Goal: Information Seeking & Learning: Check status

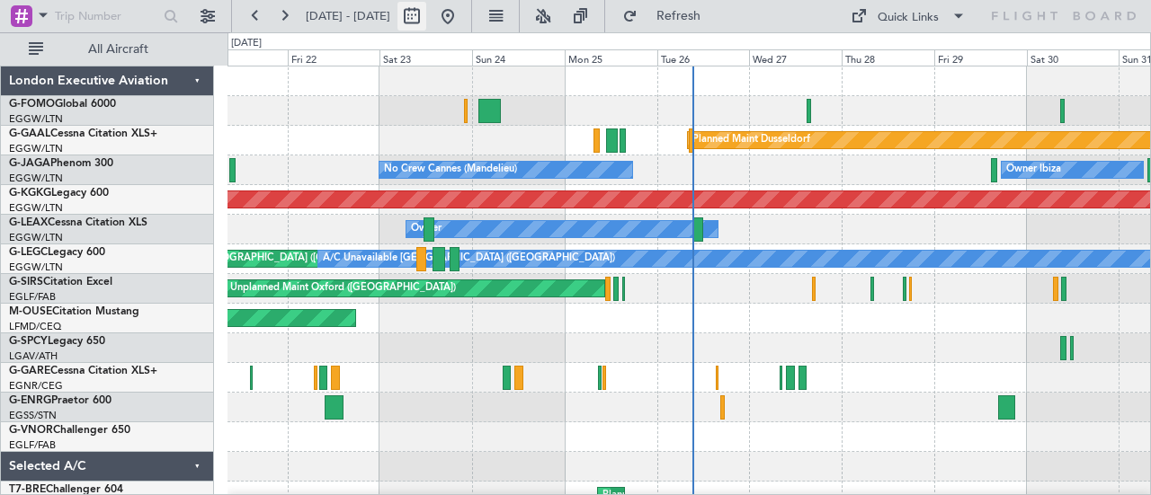
click at [426, 19] on button at bounding box center [411, 16] width 29 height 29
select select "8"
select select "2025"
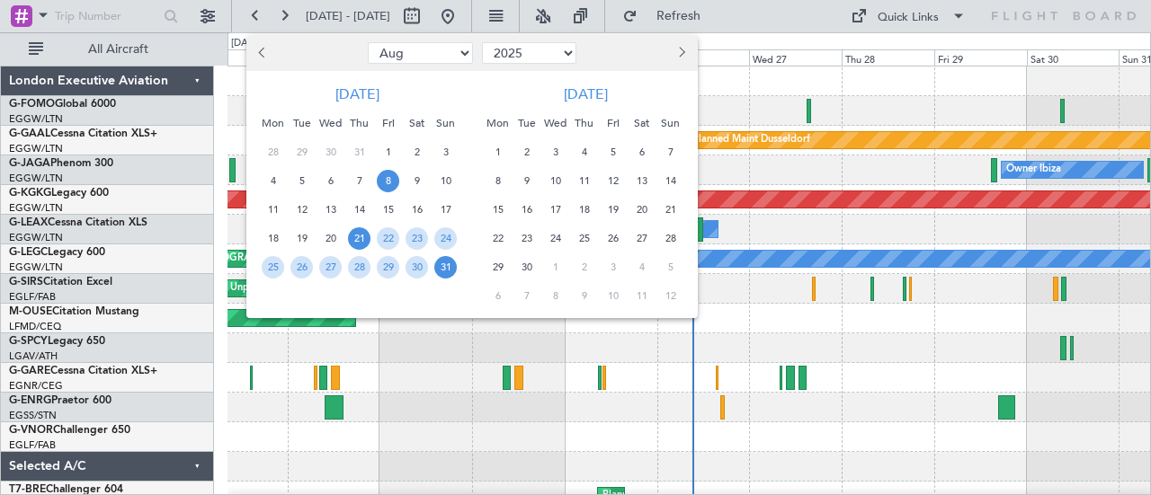
click at [397, 179] on span "8" at bounding box center [388, 181] width 22 height 22
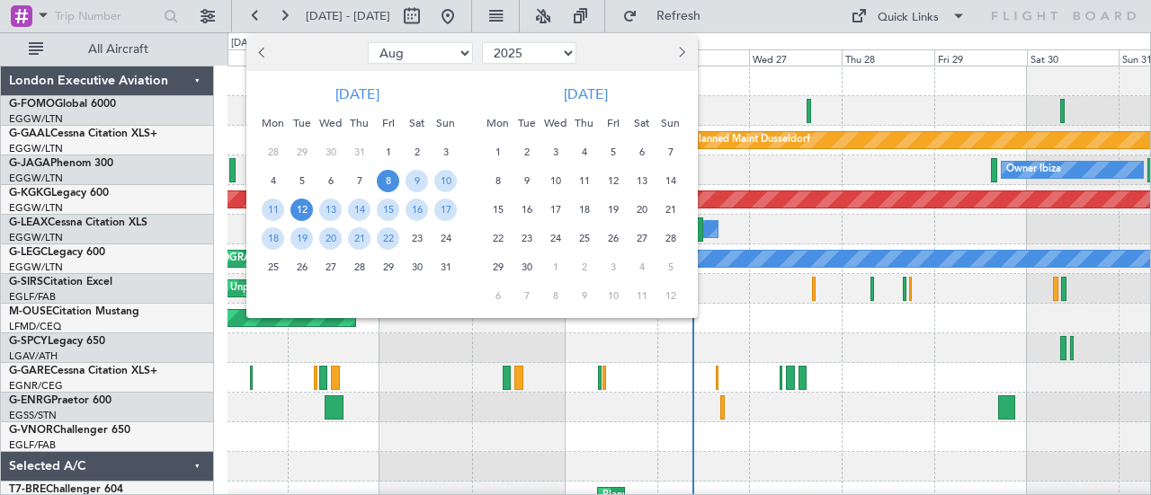
click at [291, 209] on span "12" at bounding box center [301, 210] width 22 height 22
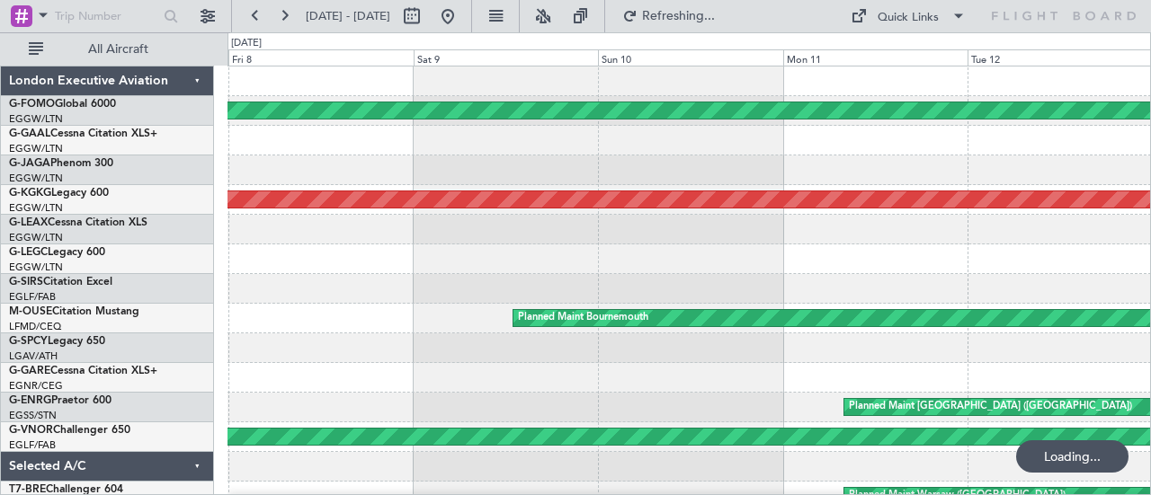
scroll to position [180, 0]
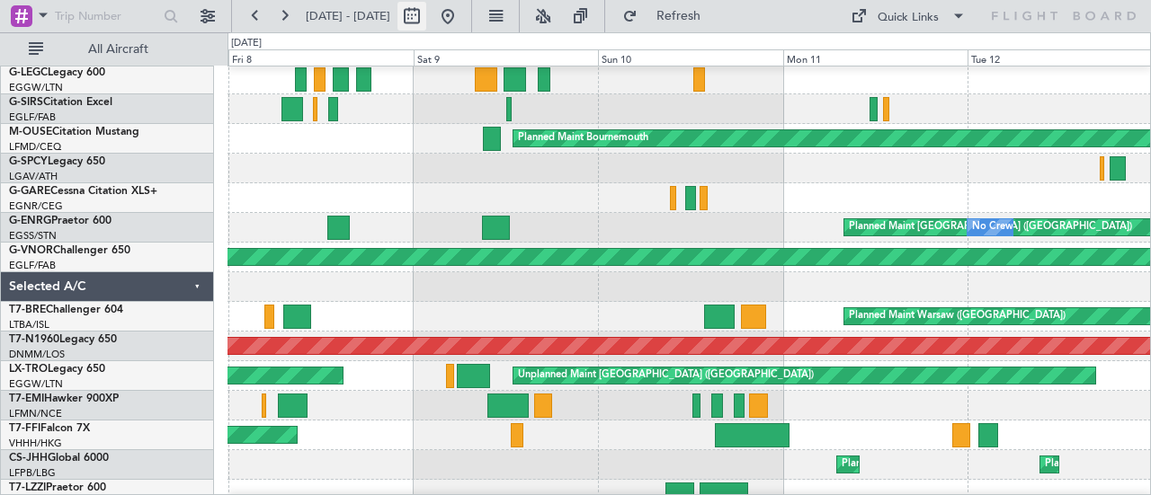
click at [426, 26] on button at bounding box center [411, 16] width 29 height 29
select select "8"
select select "2025"
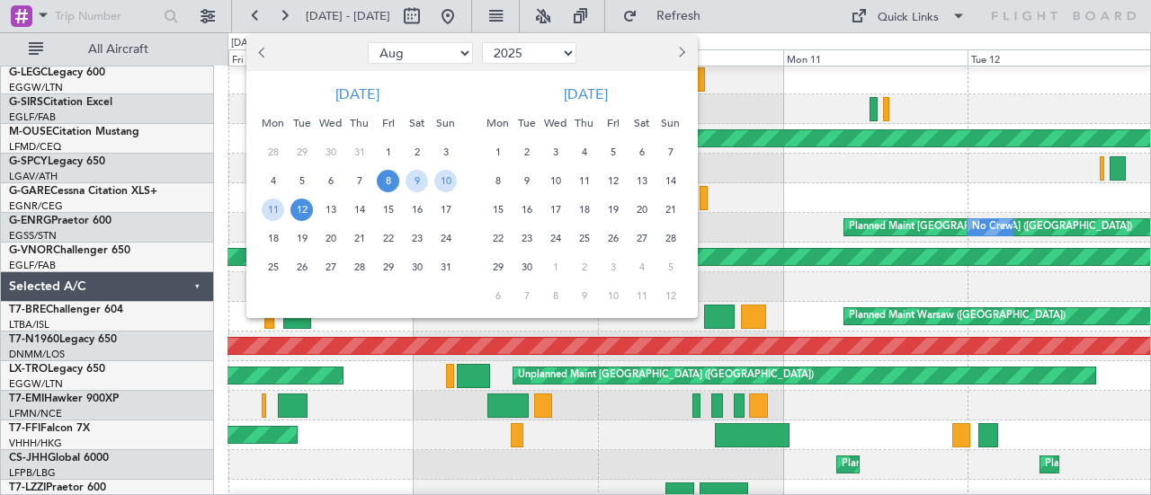
click at [277, 236] on span "18" at bounding box center [273, 238] width 22 height 22
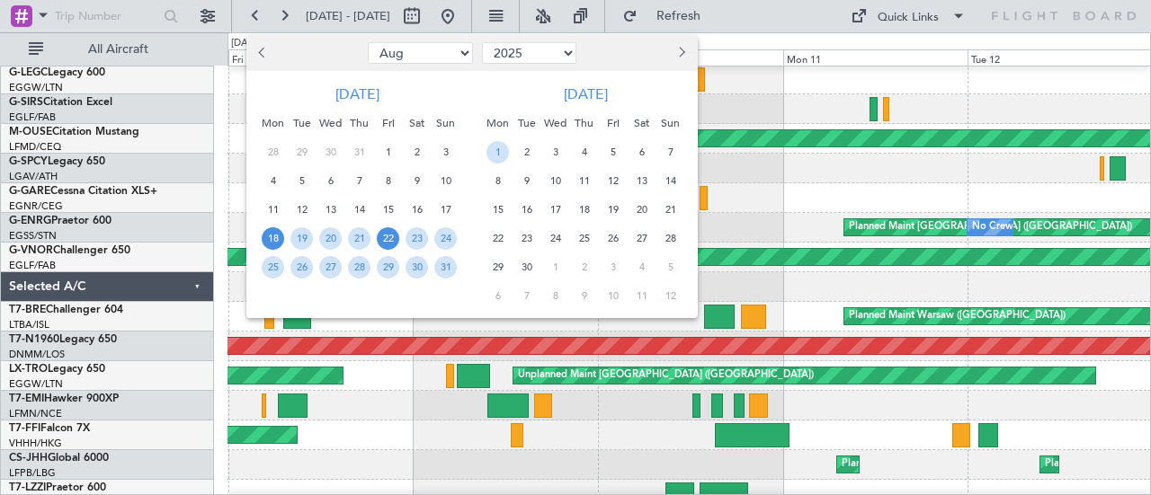
click at [392, 236] on span "22" at bounding box center [388, 238] width 22 height 22
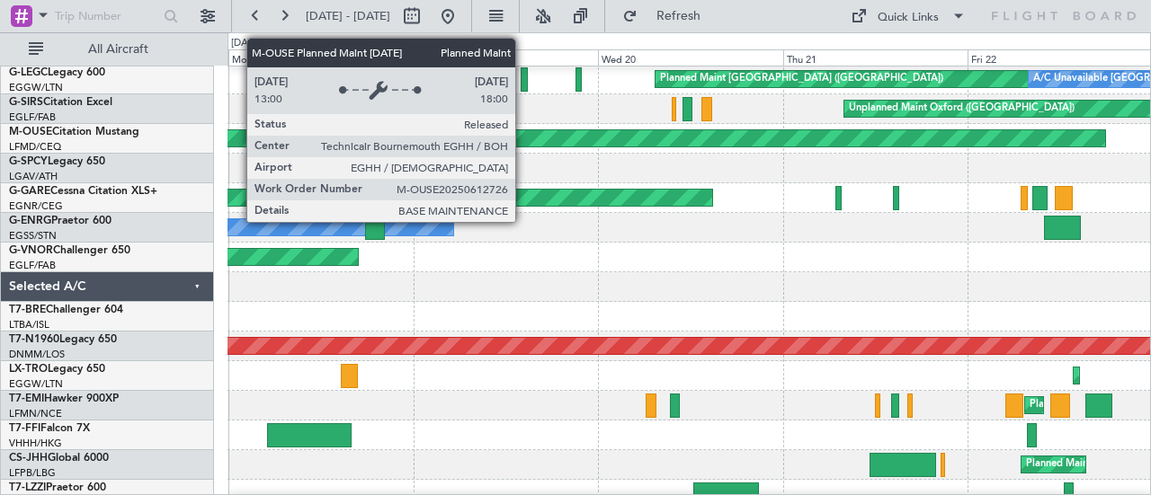
scroll to position [0, 0]
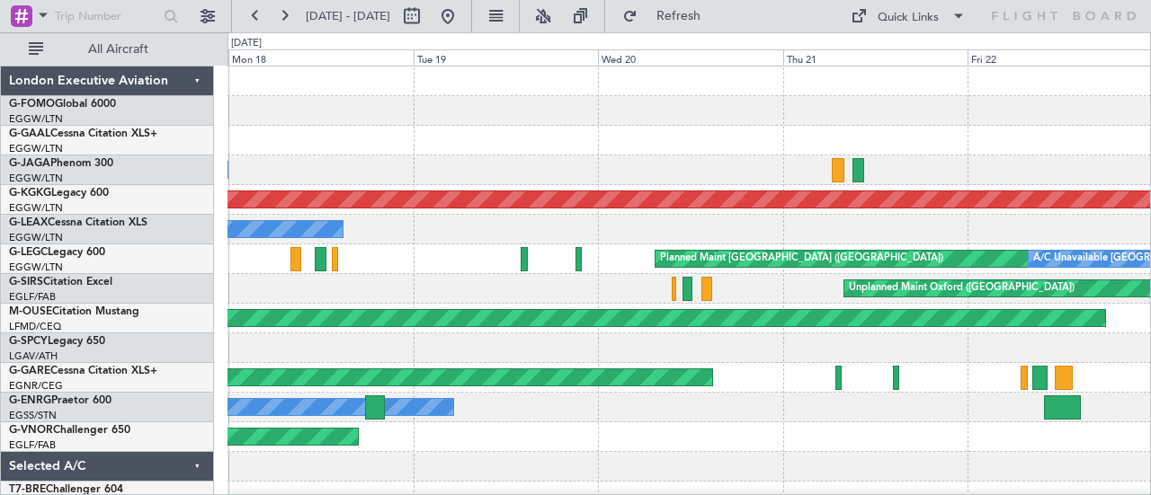
click at [1002, 109] on div "Planned Maint Windsor Locks ([PERSON_NAME] Intl)" at bounding box center [688, 111] width 923 height 30
click at [276, 101] on div "Planned Maint Windsor Locks ([PERSON_NAME] Intl)" at bounding box center [688, 111] width 923 height 30
click at [426, 16] on button at bounding box center [411, 16] width 29 height 29
select select "8"
select select "2025"
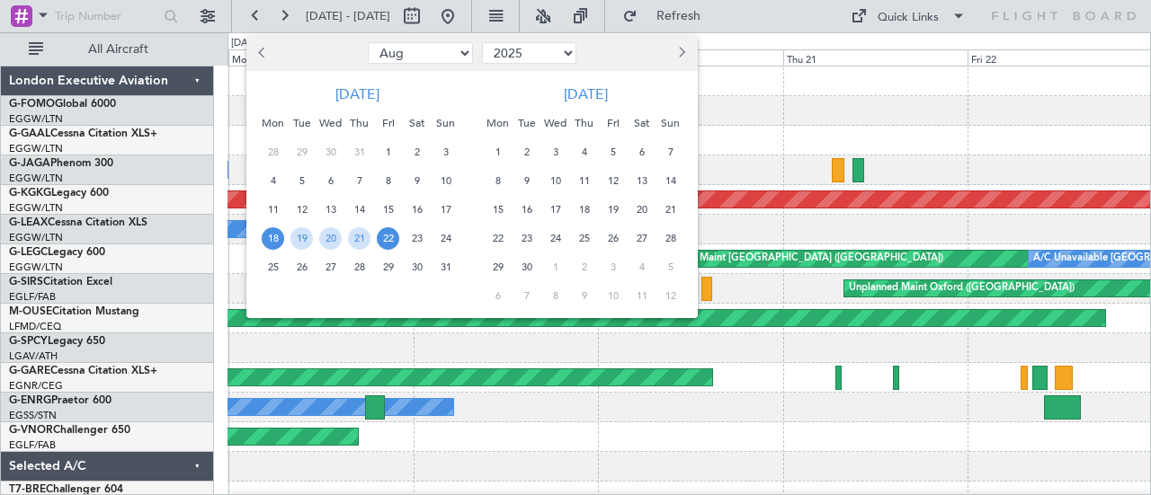
click at [278, 239] on span "18" at bounding box center [273, 238] width 22 height 22
click at [397, 238] on span "22" at bounding box center [388, 238] width 22 height 22
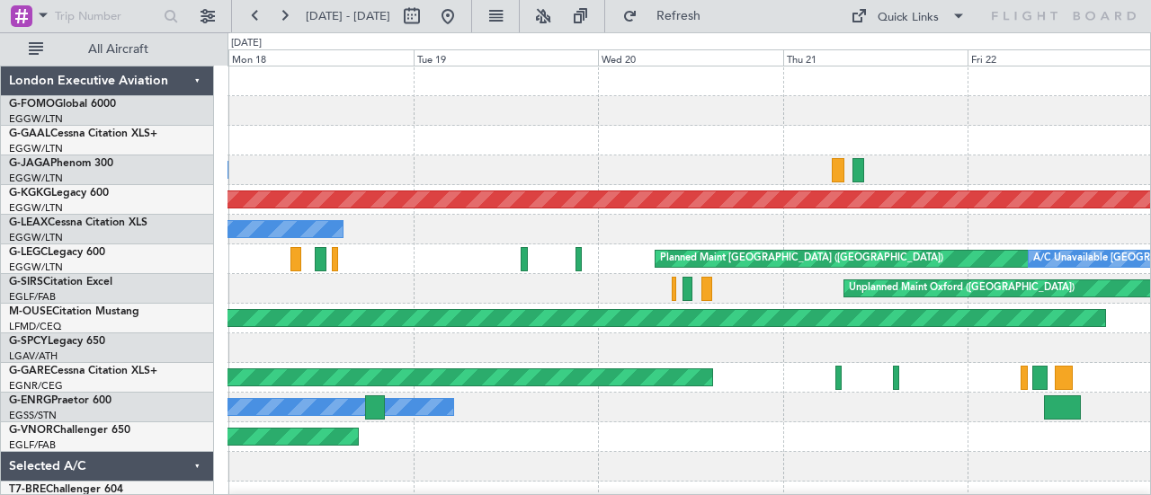
click at [358, 181] on div "No Crew Cannes (Mandelieu) Owner" at bounding box center [688, 171] width 923 height 30
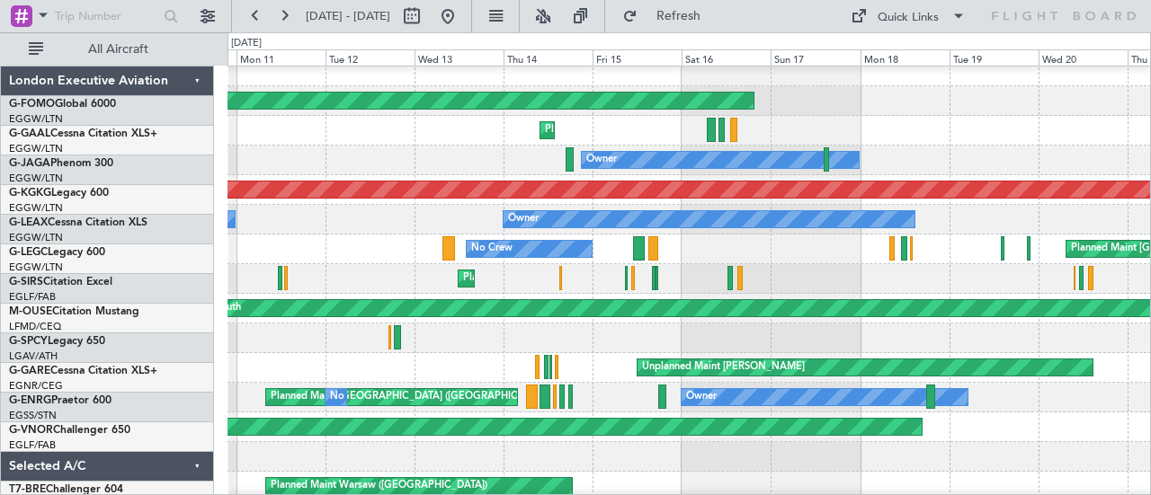
scroll to position [10, 0]
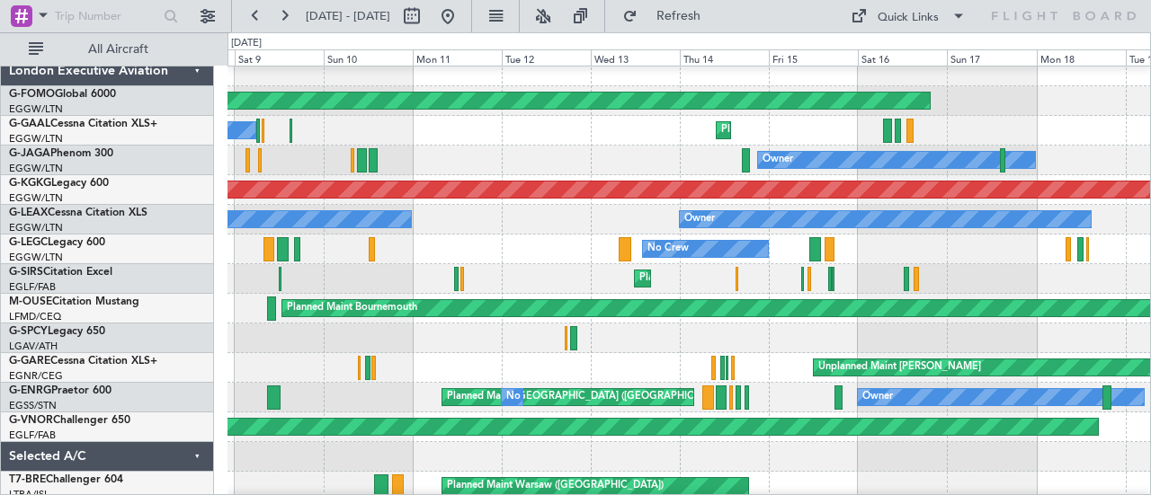
click at [1036, 103] on div "Planned Maint Windsor Locks ([PERSON_NAME] Intl)" at bounding box center [688, 101] width 923 height 30
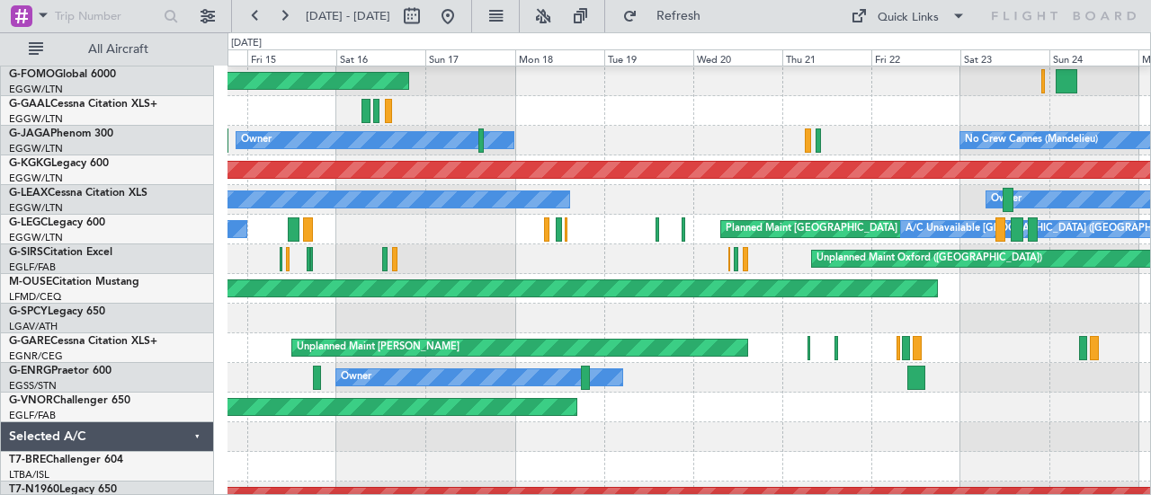
scroll to position [0, 0]
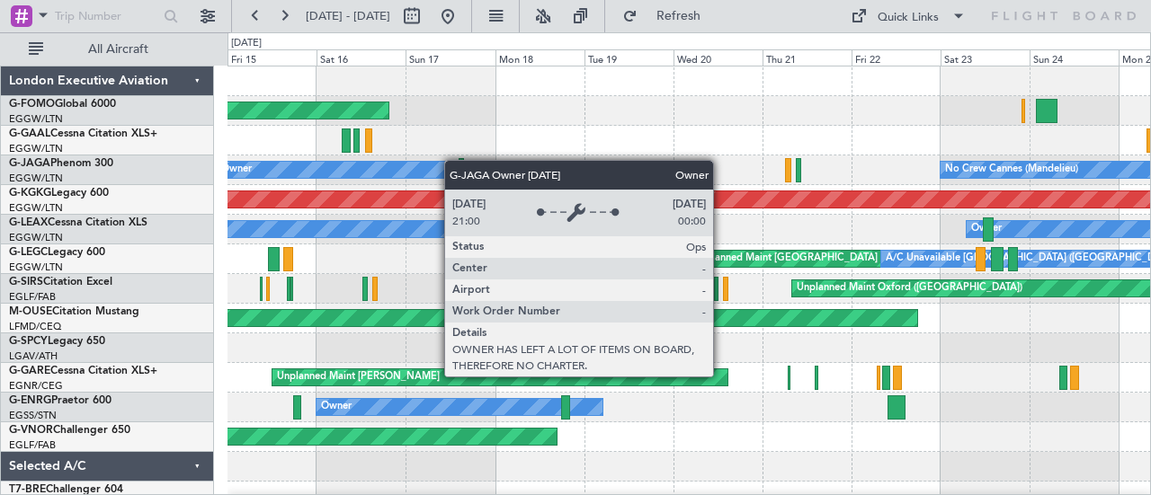
click at [452, 162] on div "Planned Maint Windsor Locks ([PERSON_NAME] Intl) Planned Maint Planned [GEOGRAP…" at bounding box center [688, 378] width 923 height 623
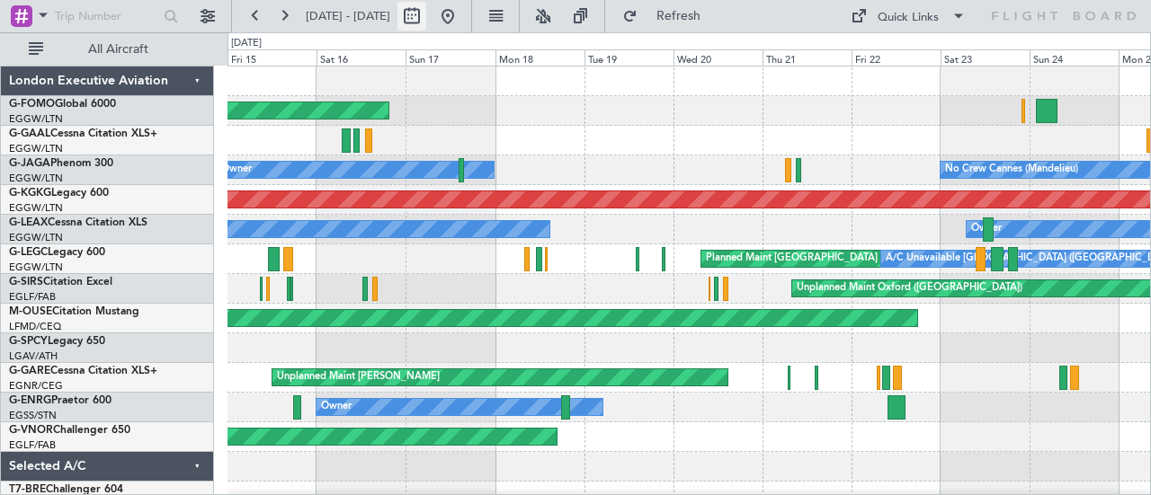
click at [426, 21] on button at bounding box center [411, 16] width 29 height 29
select select "8"
select select "2025"
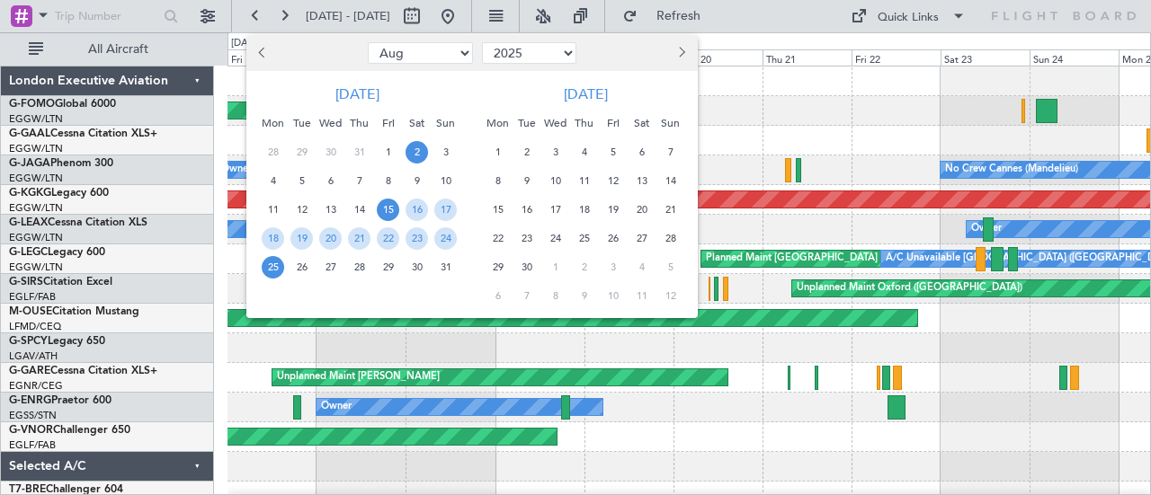
click at [422, 144] on span "2" at bounding box center [416, 152] width 22 height 22
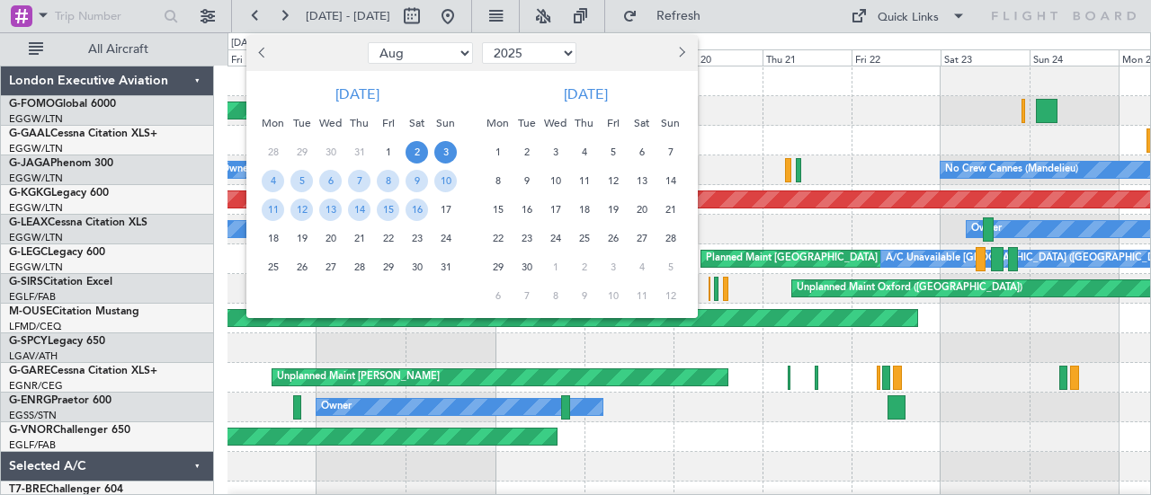
click at [435, 150] on span "3" at bounding box center [445, 152] width 22 height 22
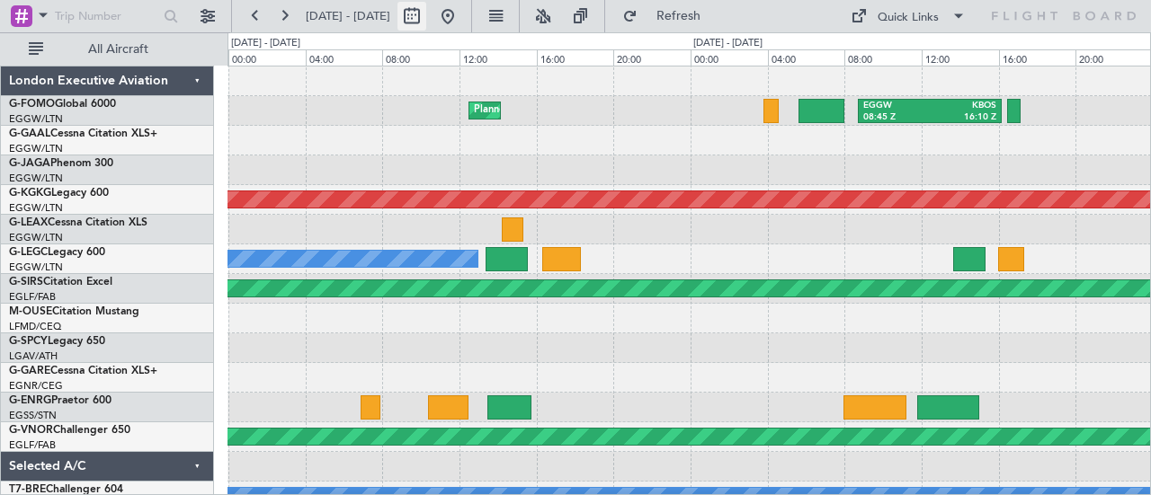
click at [426, 19] on button at bounding box center [411, 16] width 29 height 29
select select "8"
select select "2025"
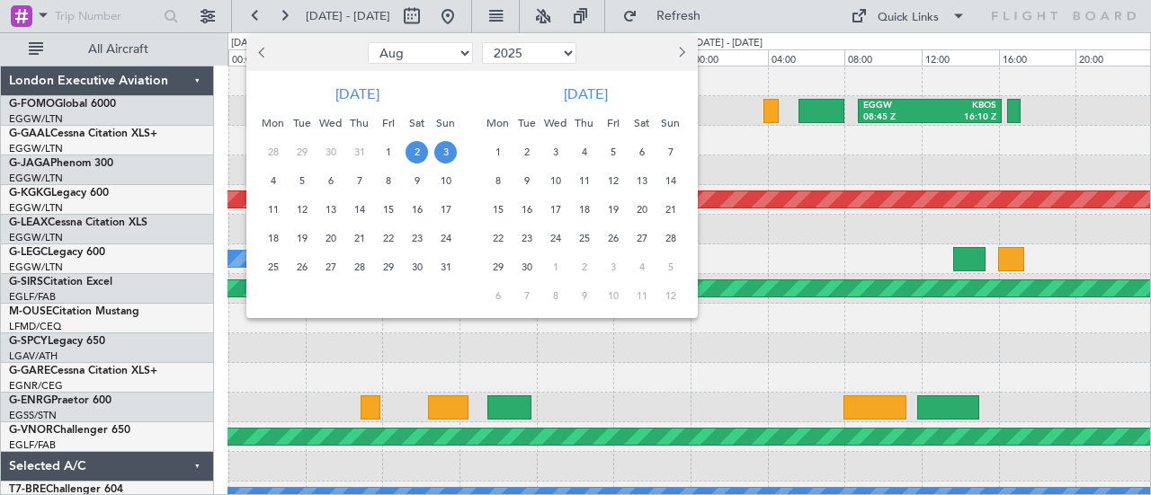
click at [280, 188] on span "4" at bounding box center [273, 181] width 22 height 22
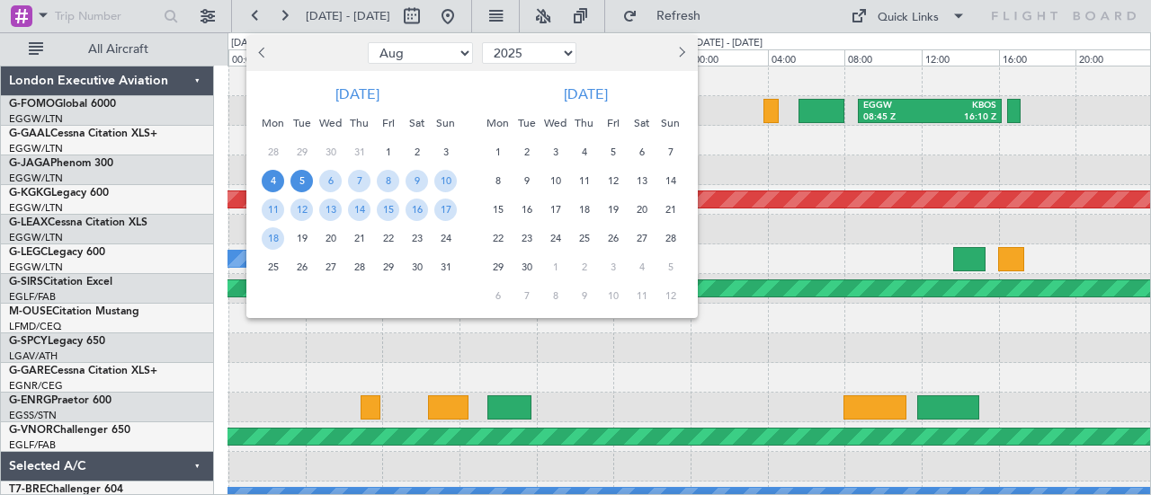
click at [307, 184] on span "5" at bounding box center [301, 181] width 22 height 22
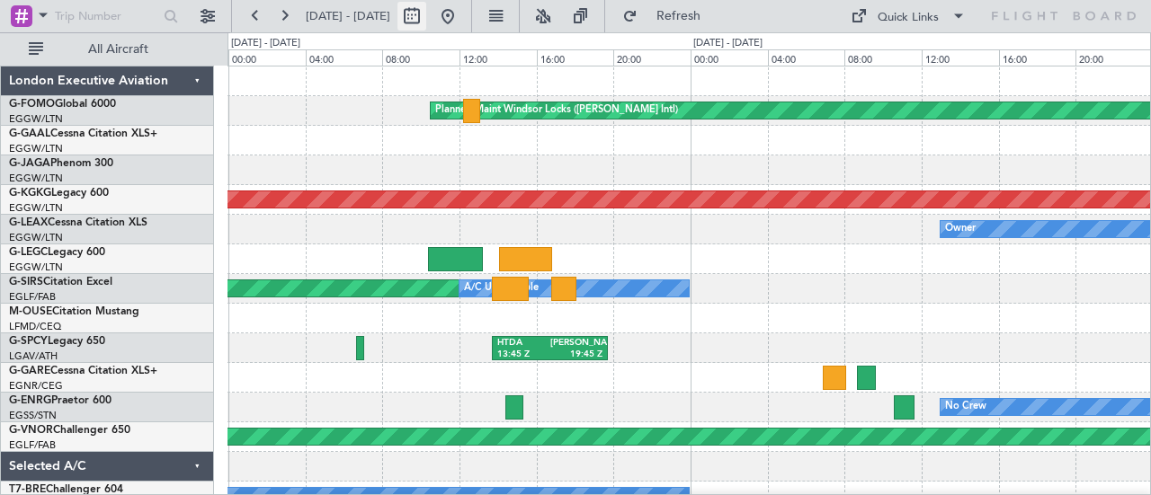
click at [426, 22] on button at bounding box center [411, 16] width 29 height 29
select select "8"
select select "2025"
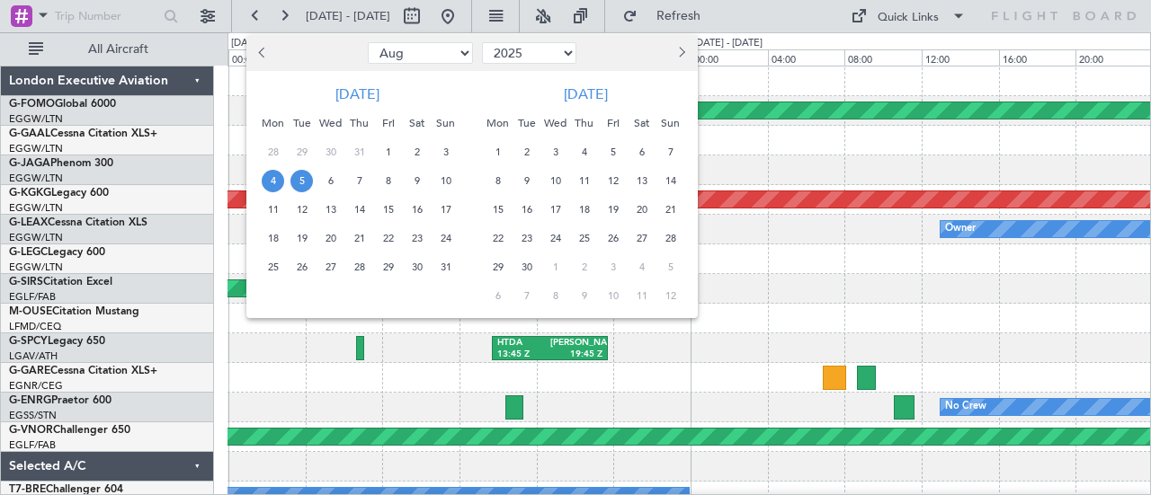
click at [419, 211] on span "16" at bounding box center [416, 210] width 22 height 22
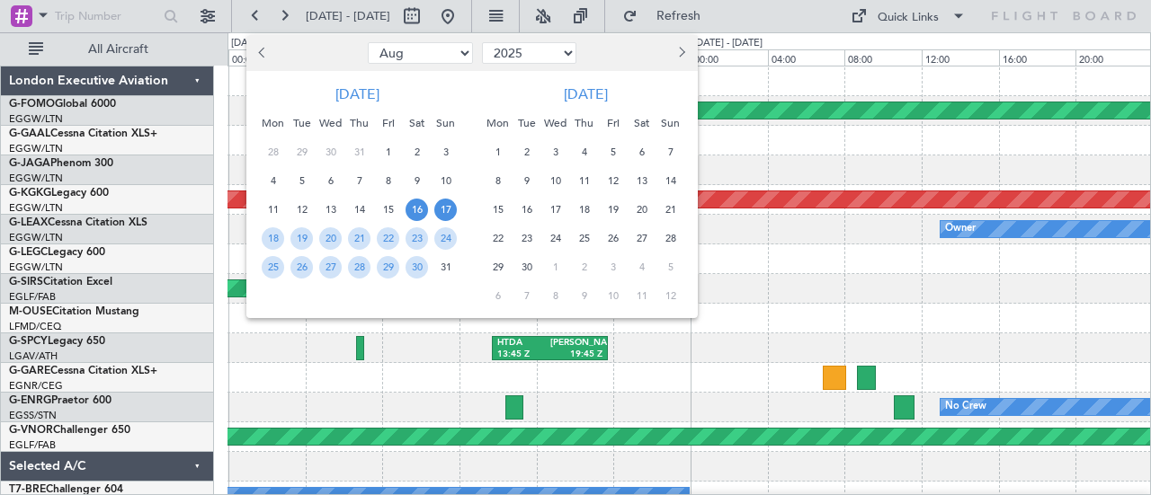
click at [435, 213] on span "17" at bounding box center [445, 210] width 22 height 22
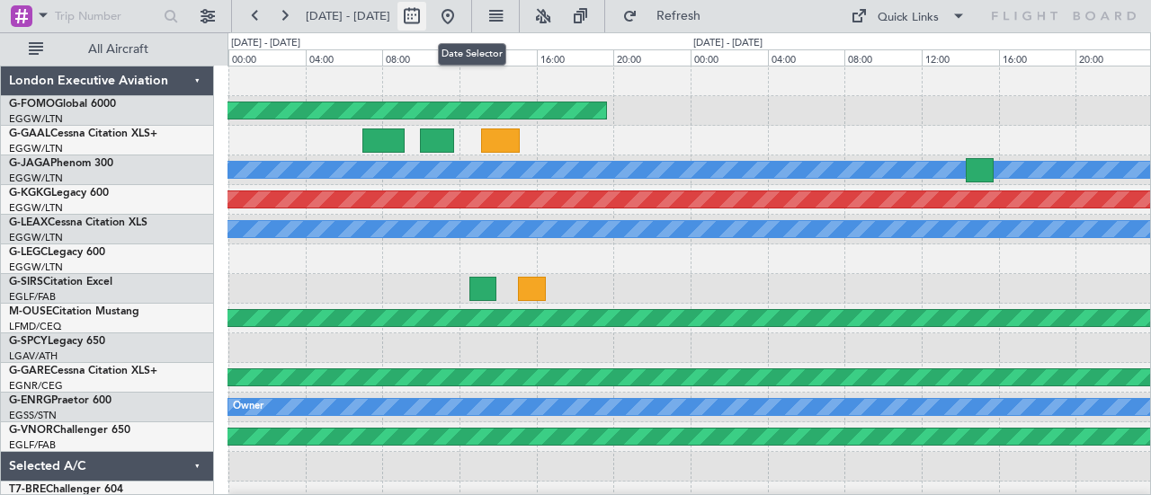
click at [426, 22] on button at bounding box center [411, 16] width 29 height 29
select select "8"
select select "2025"
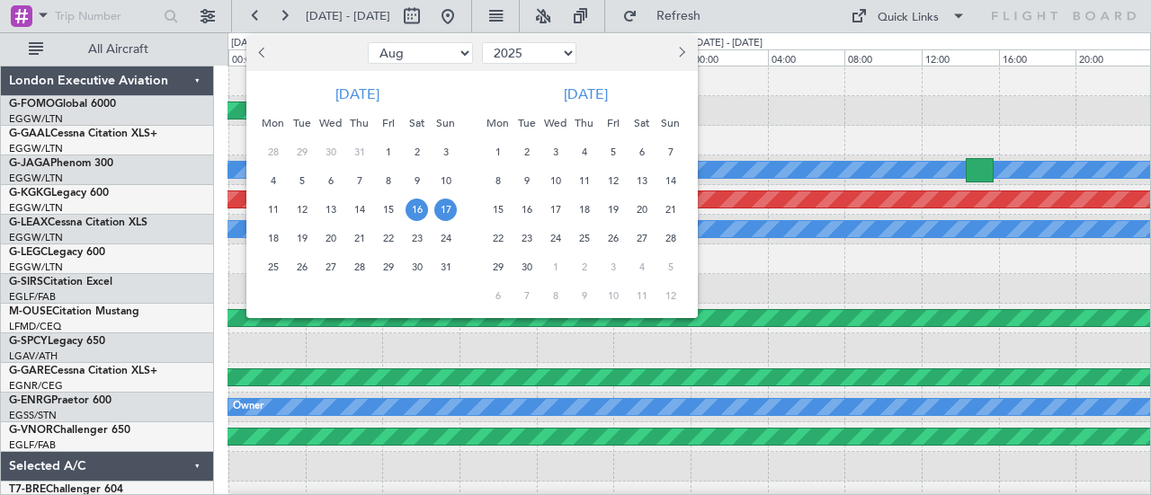
click at [419, 238] on span "23" at bounding box center [416, 238] width 22 height 22
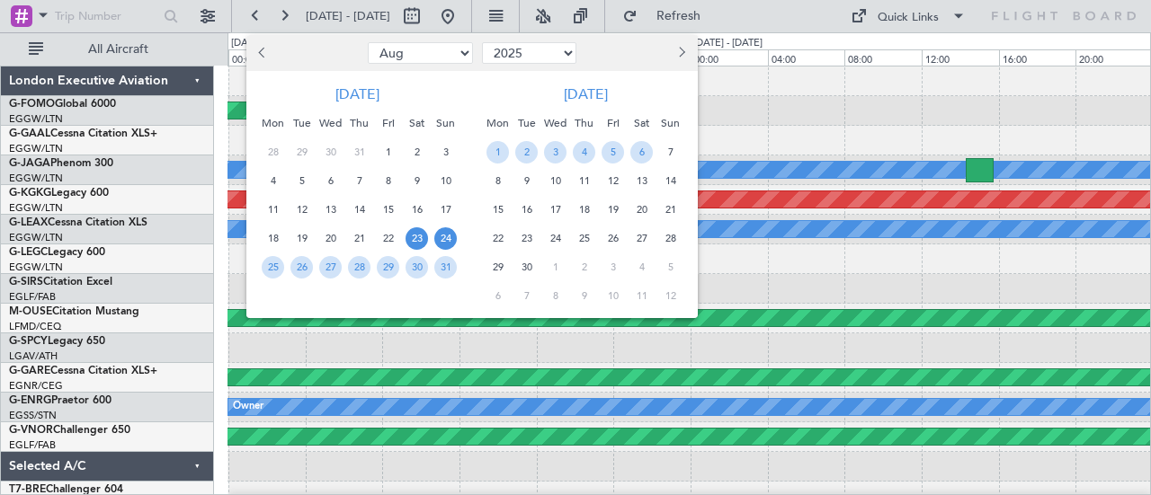
click at [445, 240] on span "24" at bounding box center [445, 238] width 22 height 22
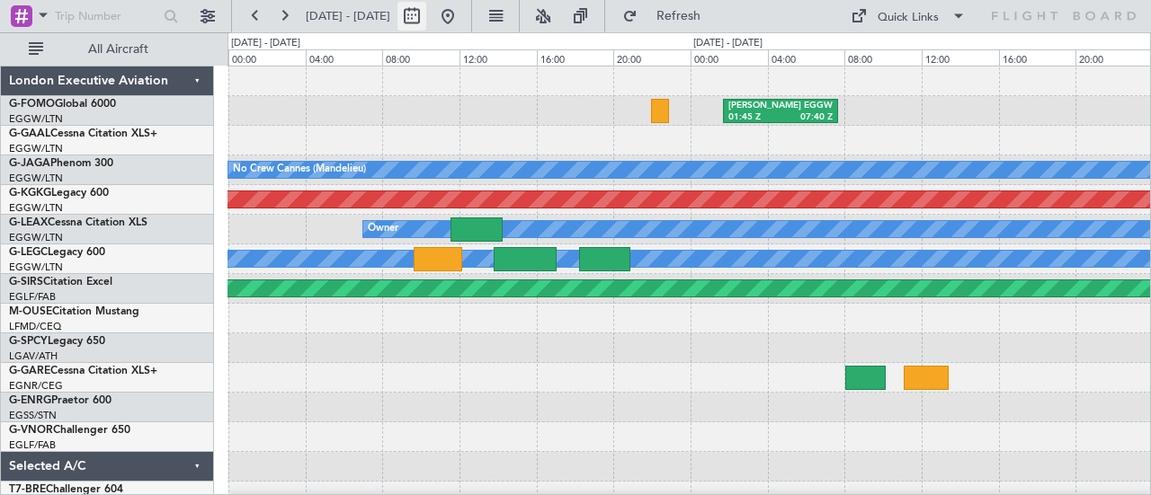
click at [426, 22] on button at bounding box center [411, 16] width 29 height 29
select select "8"
select select "2025"
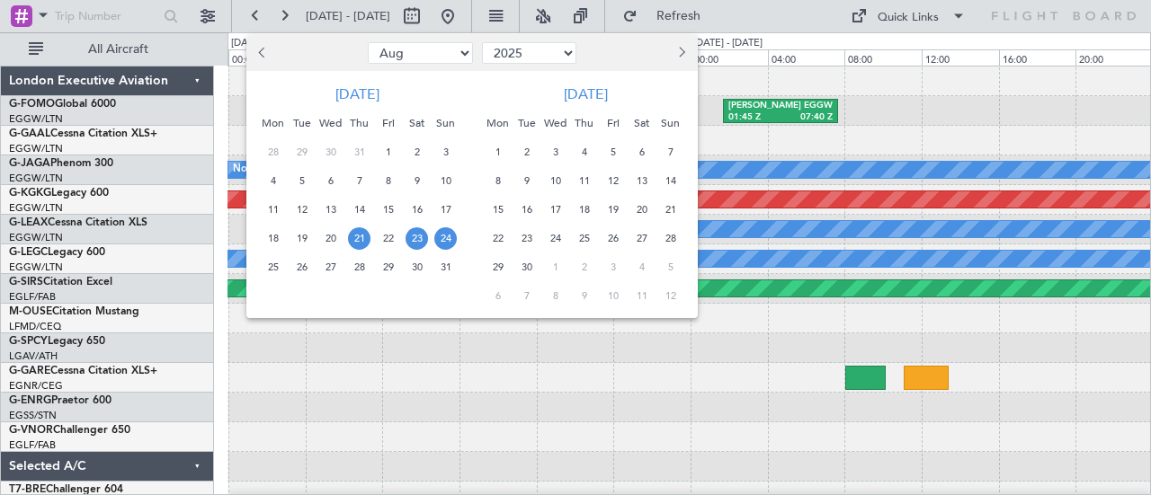
click at [367, 237] on span "21" at bounding box center [359, 238] width 22 height 22
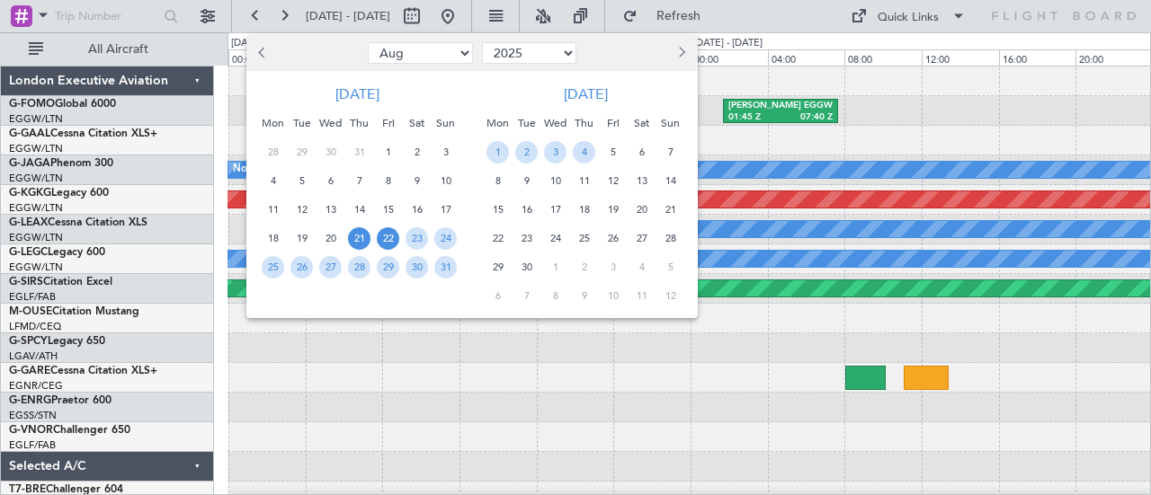
click at [386, 242] on span "22" at bounding box center [388, 238] width 22 height 22
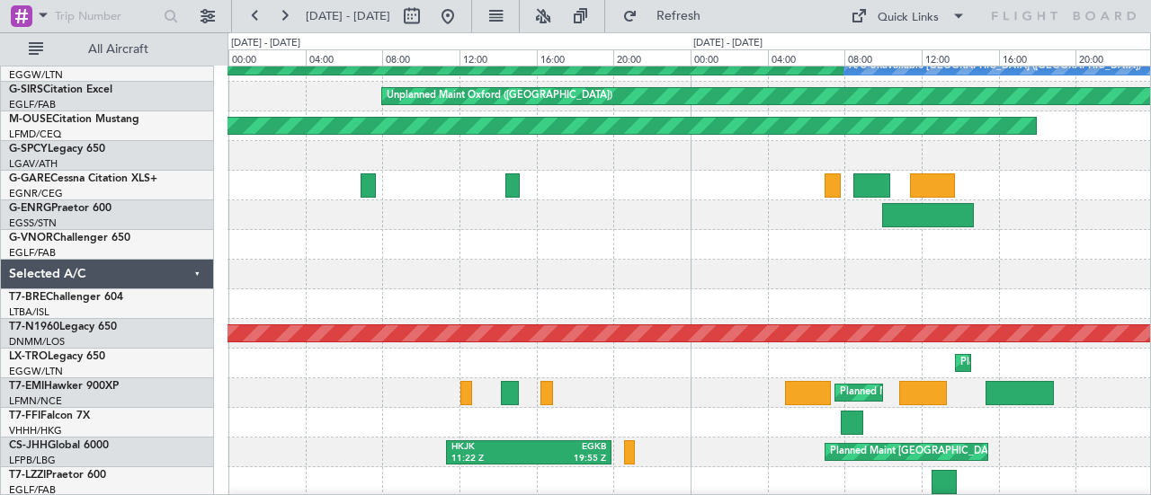
scroll to position [192, 0]
click at [426, 19] on button at bounding box center [411, 16] width 29 height 29
select select "8"
select select "2025"
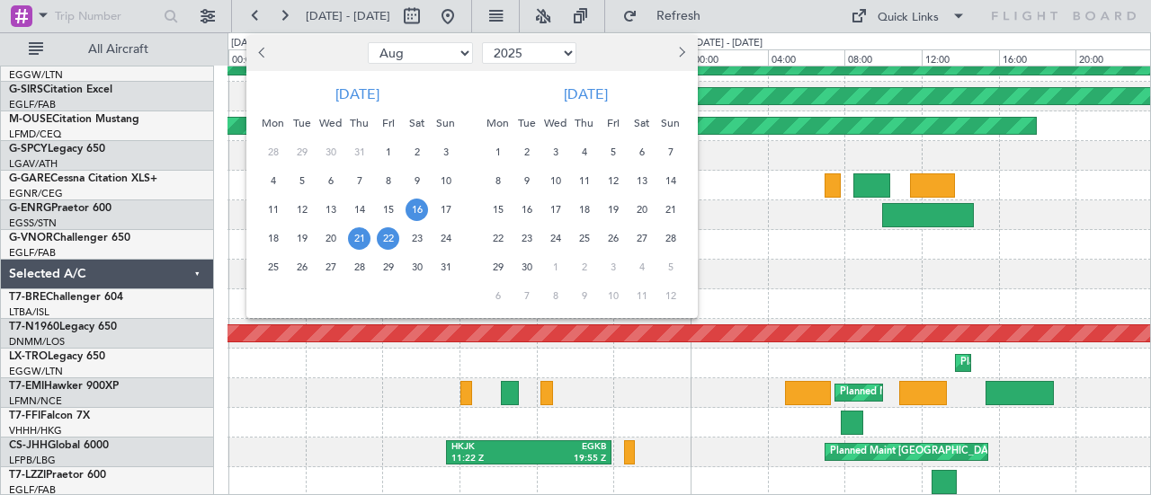
drag, startPoint x: 412, startPoint y: 208, endPoint x: 424, endPoint y: 207, distance: 12.6
click at [414, 207] on span "16" at bounding box center [416, 210] width 22 height 22
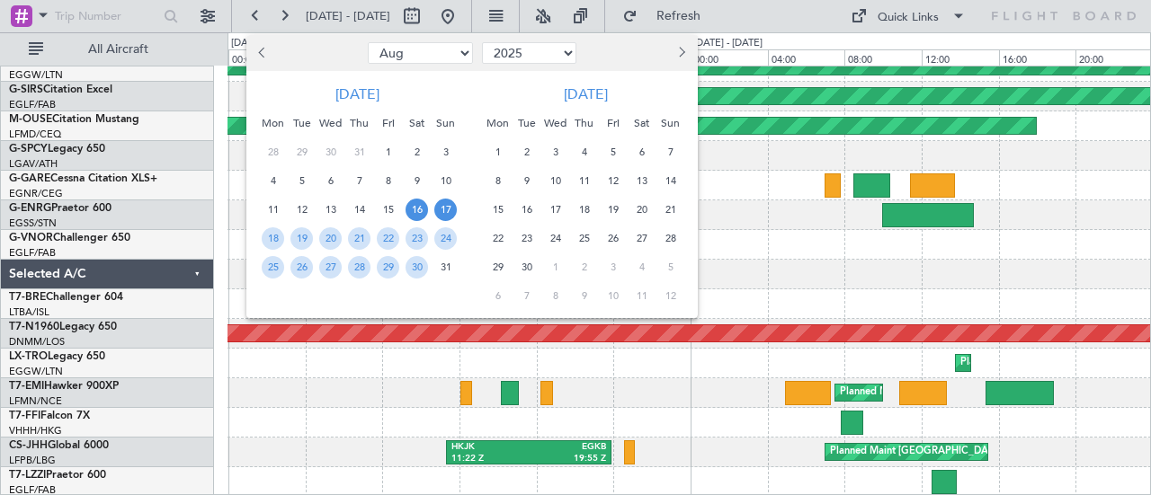
click at [450, 207] on span "17" at bounding box center [445, 210] width 22 height 22
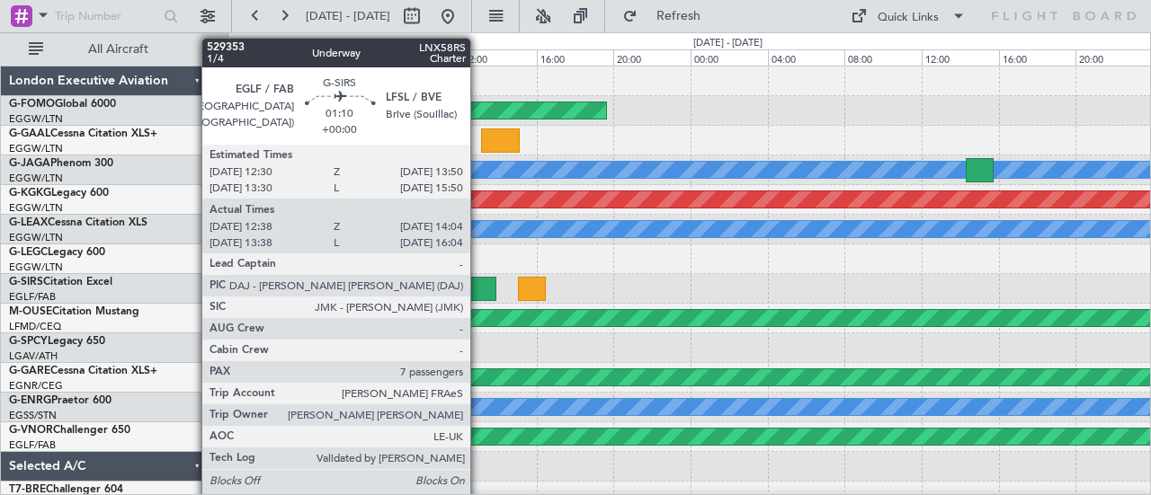
scroll to position [90, 0]
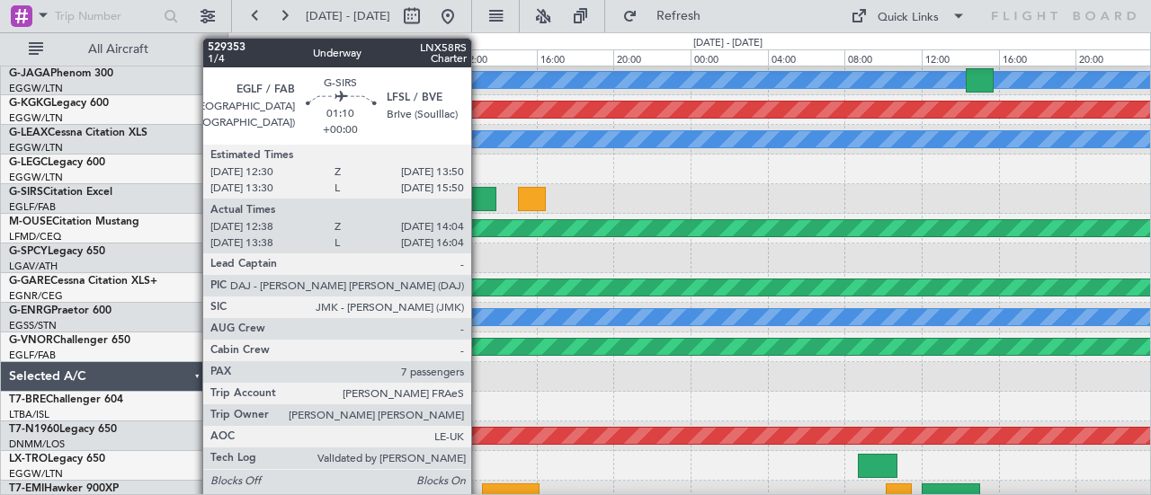
click at [480, 199] on div at bounding box center [482, 199] width 26 height 24
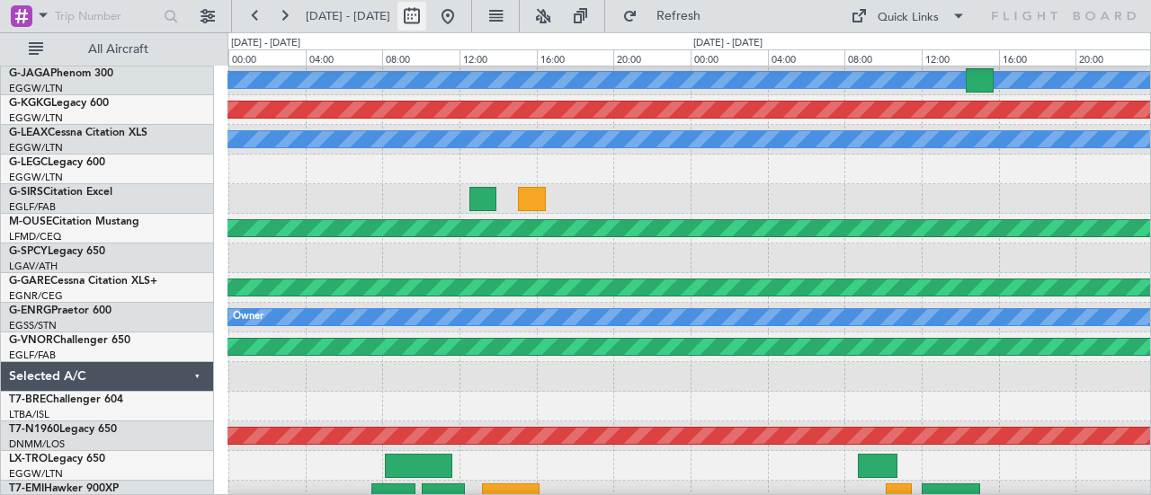
click at [426, 16] on button at bounding box center [411, 16] width 29 height 29
select select "8"
select select "2025"
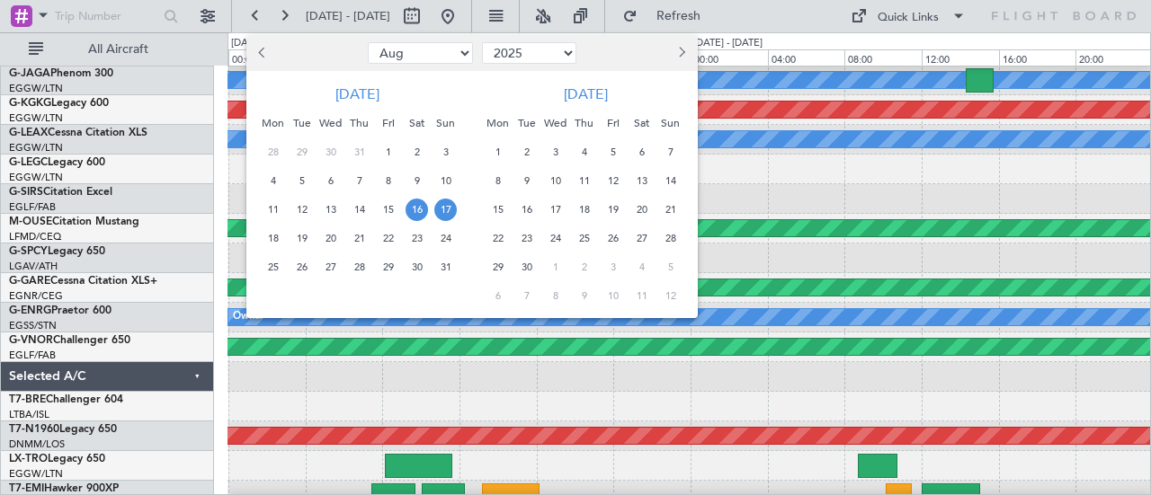
click at [281, 233] on span "18" at bounding box center [273, 238] width 22 height 22
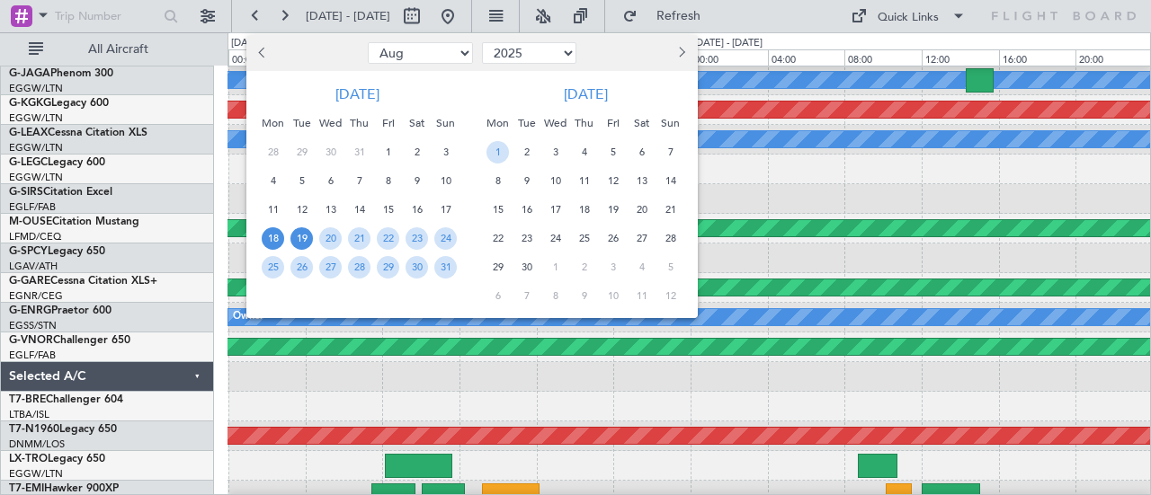
click at [306, 235] on span "19" at bounding box center [301, 238] width 22 height 22
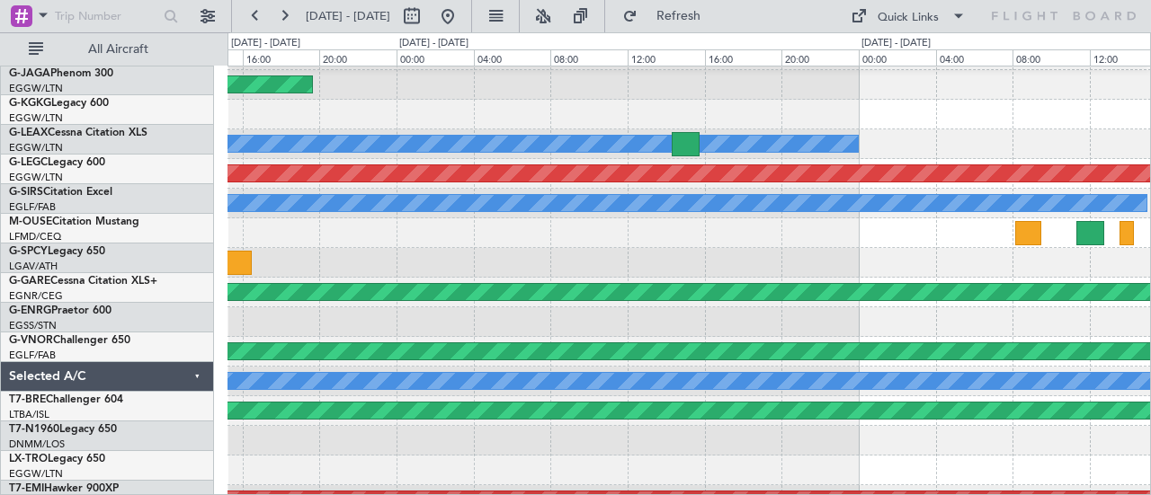
click at [966, 310] on div at bounding box center [688, 322] width 923 height 30
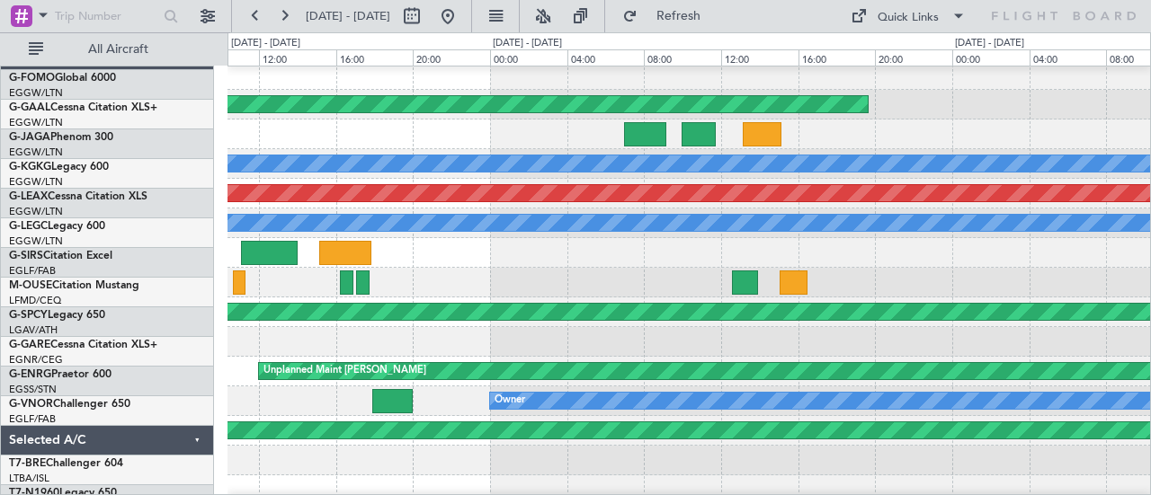
click at [992, 283] on div at bounding box center [688, 283] width 923 height 30
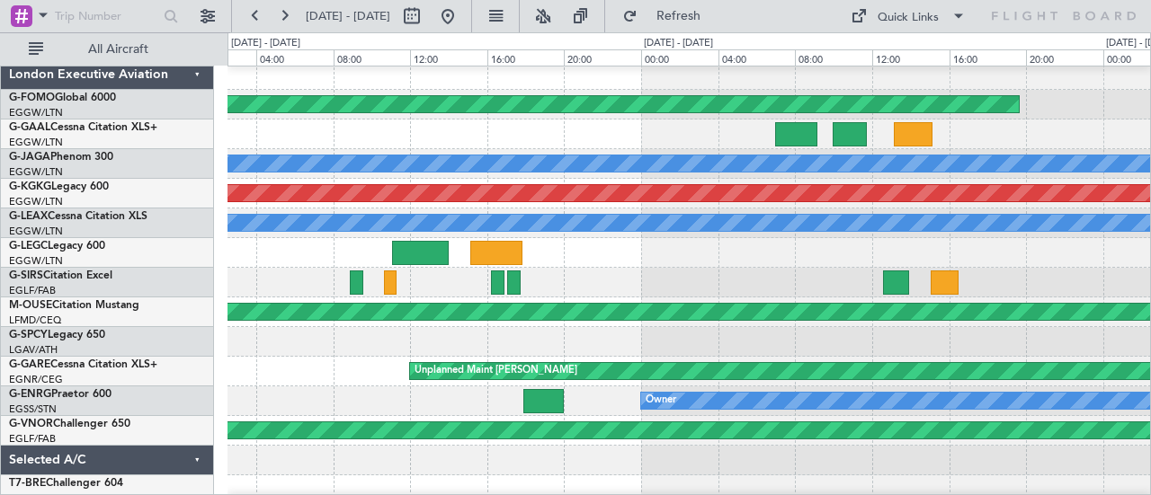
click at [1004, 258] on div "No Crew" at bounding box center [688, 253] width 923 height 30
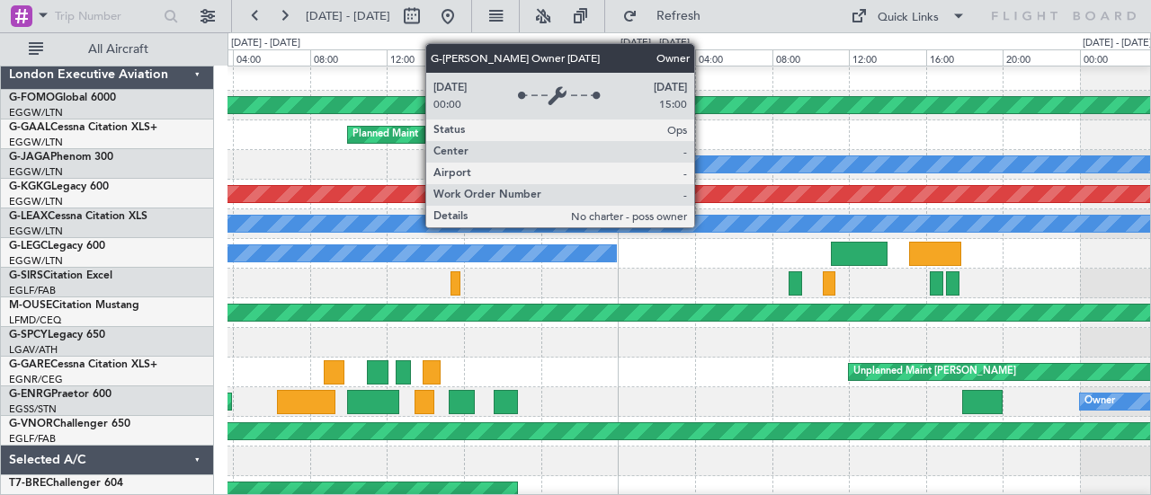
scroll to position [5, 0]
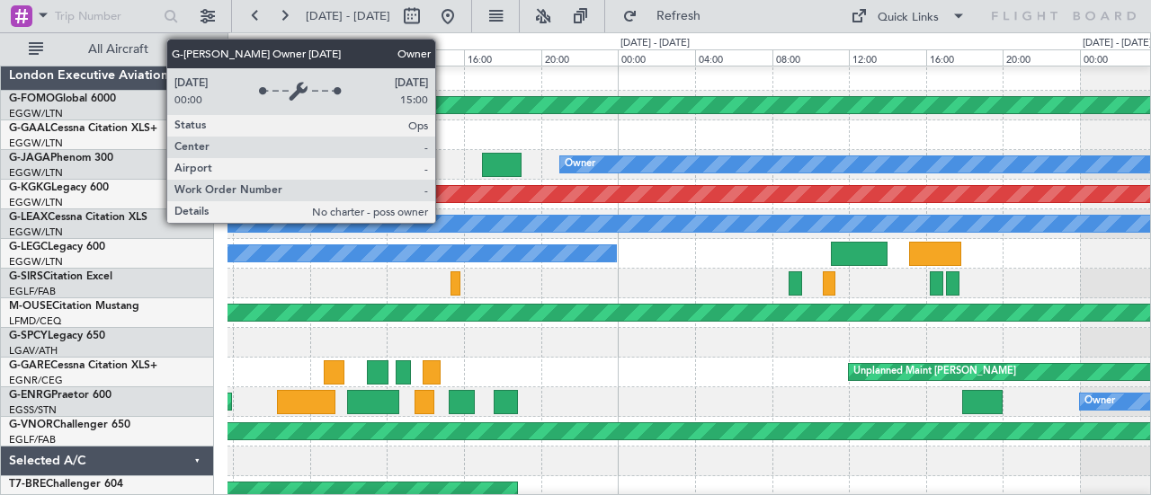
click at [1042, 239] on div "Owner" at bounding box center [688, 224] width 923 height 30
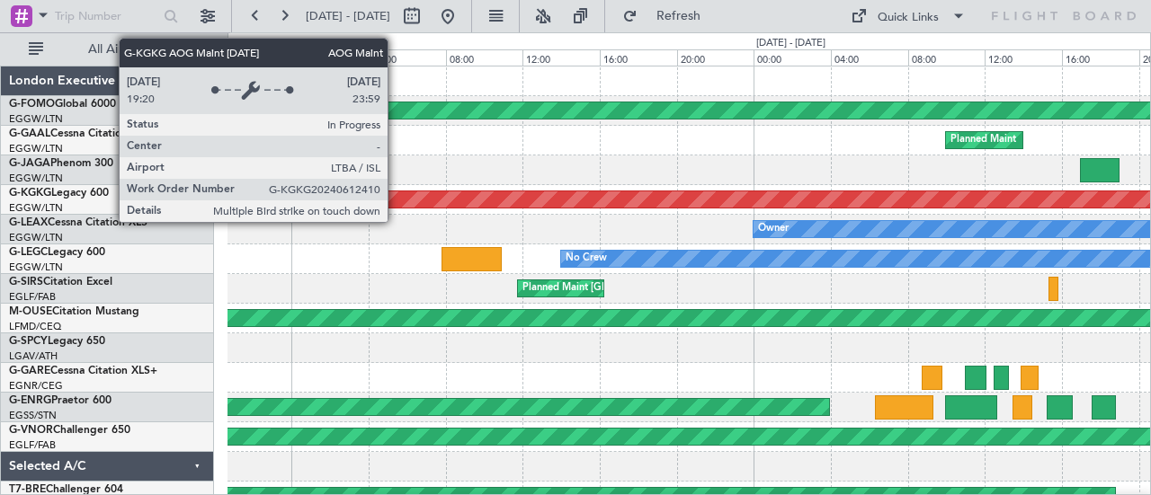
click at [937, 231] on div "Planned Maint Windsor Locks ([PERSON_NAME] Intl) Planned Maint Owner AOG Maint …" at bounding box center [688, 378] width 923 height 623
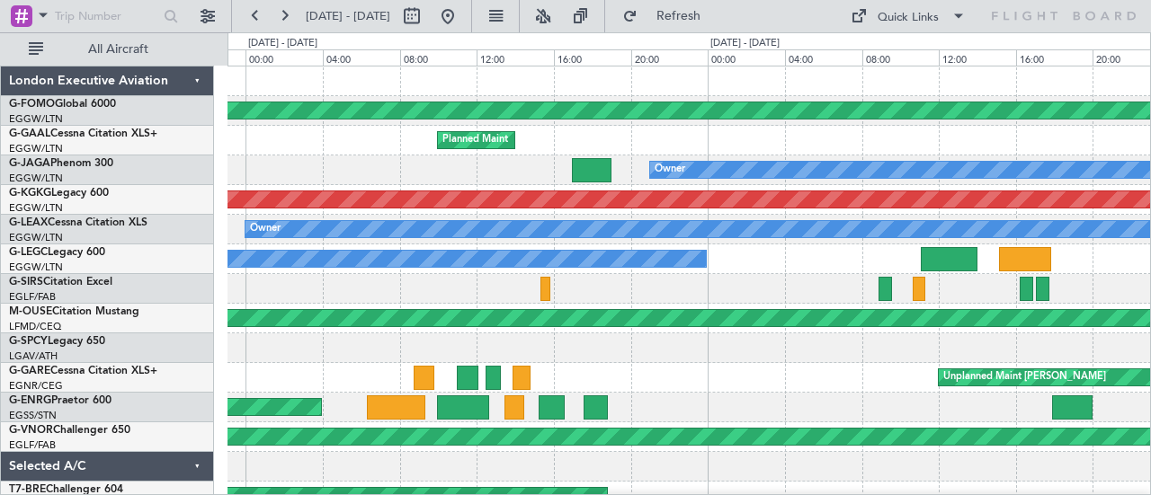
click at [141, 207] on div "Planned Maint Windsor Locks ([PERSON_NAME] Intl) Planned Maint Owner AOG Maint …" at bounding box center [575, 263] width 1151 height 463
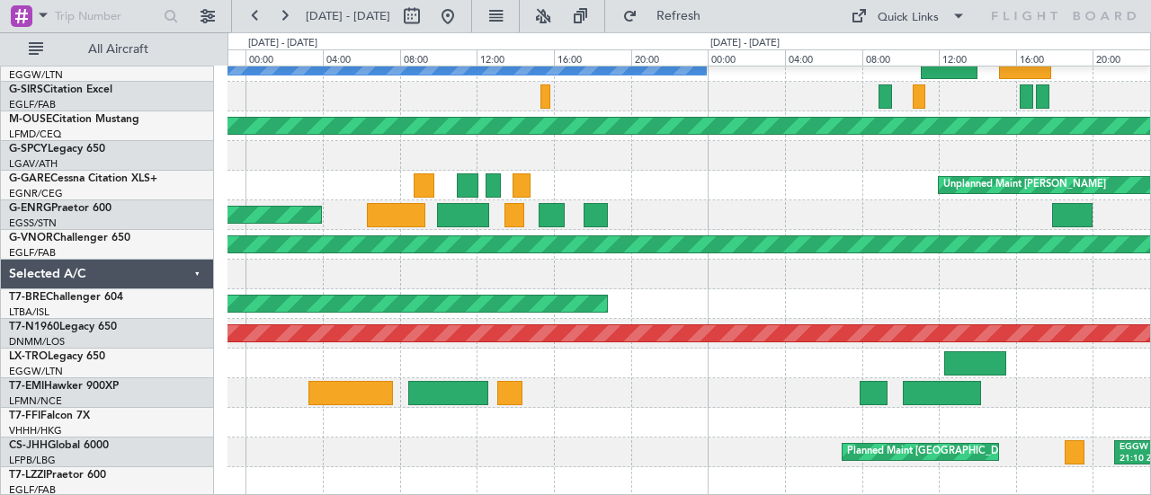
scroll to position [192, 0]
